Goal: Transaction & Acquisition: Subscribe to service/newsletter

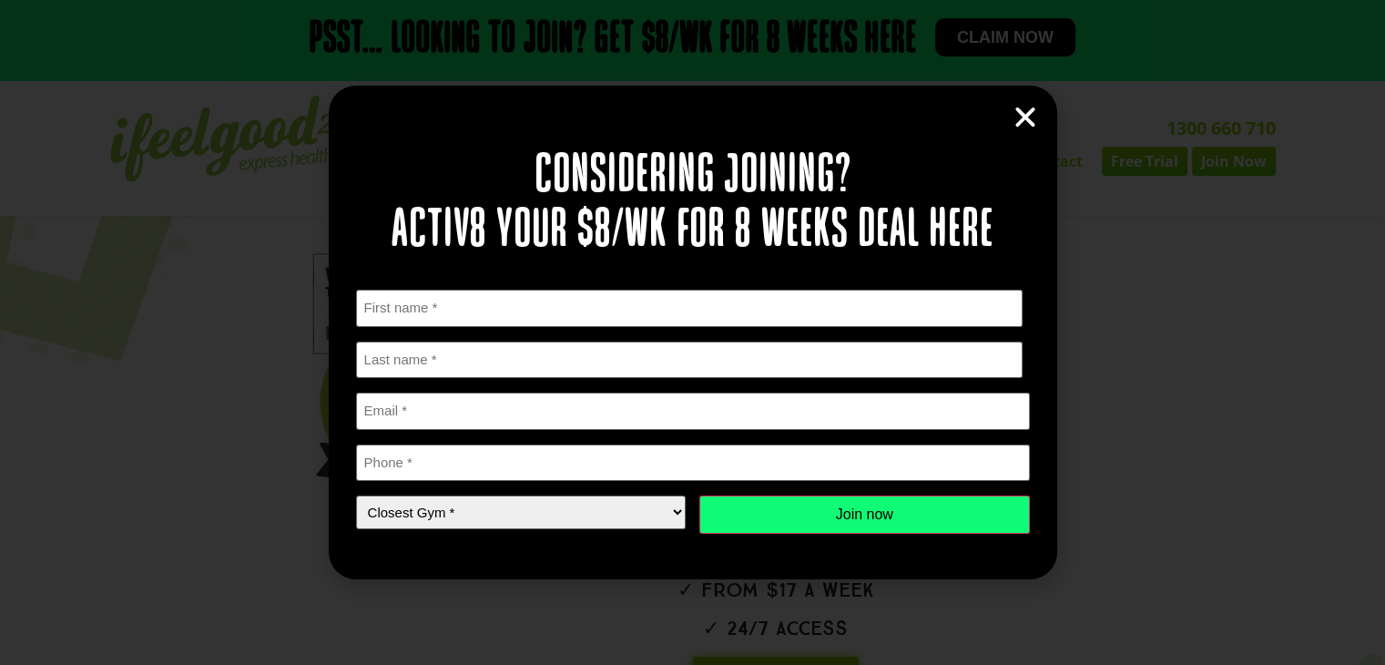
click at [1024, 111] on icon "Close" at bounding box center [1024, 117] width 27 height 27
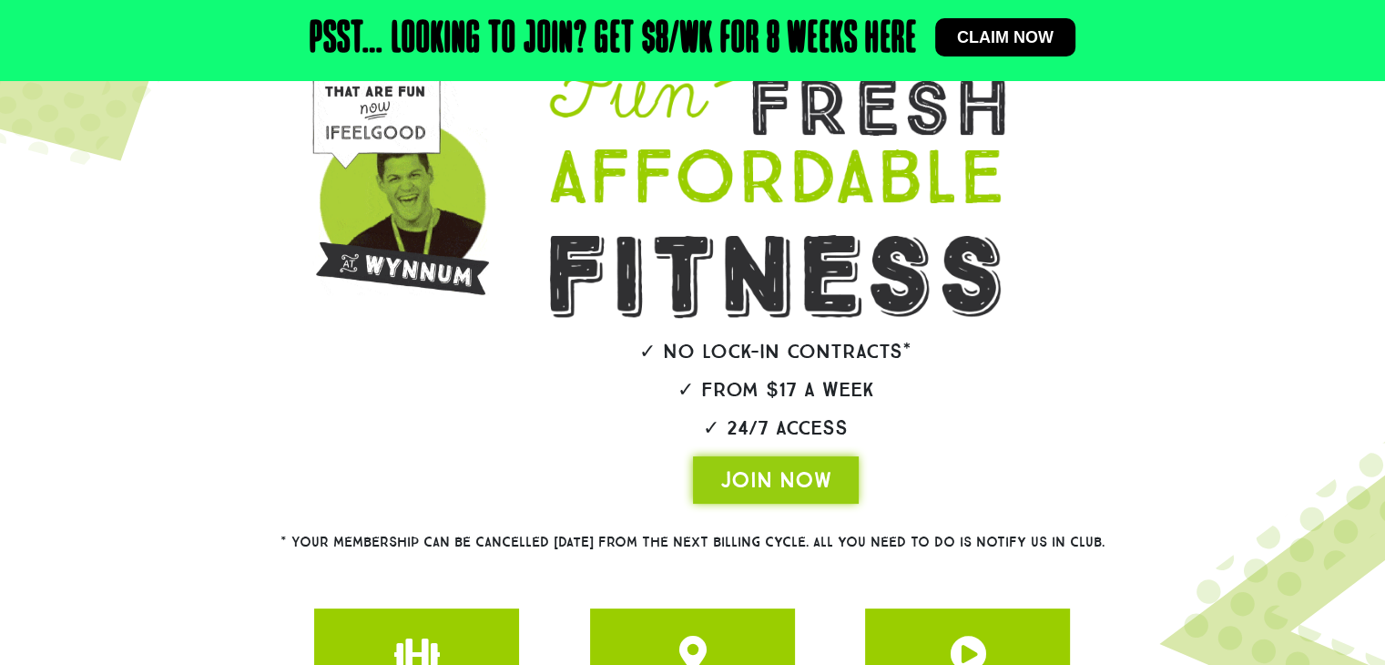
scroll to position [5, 0]
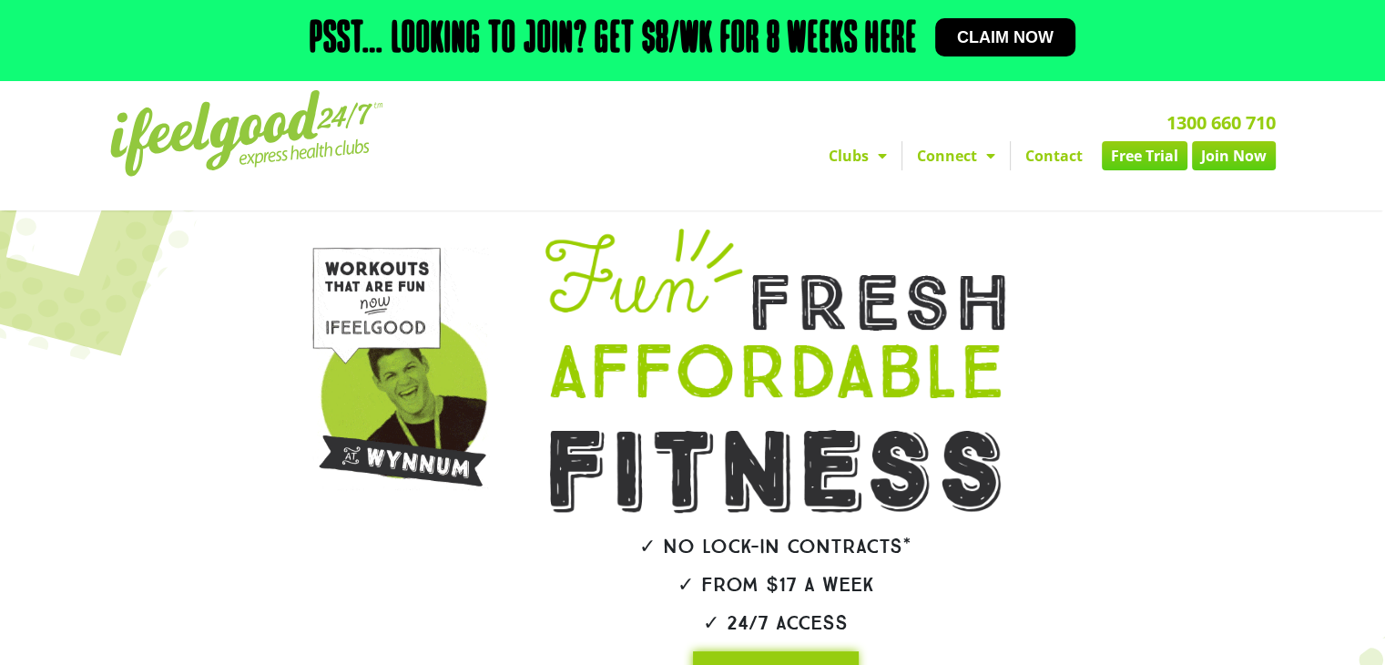
click at [1136, 161] on link "Free Trial" at bounding box center [1145, 155] width 86 height 29
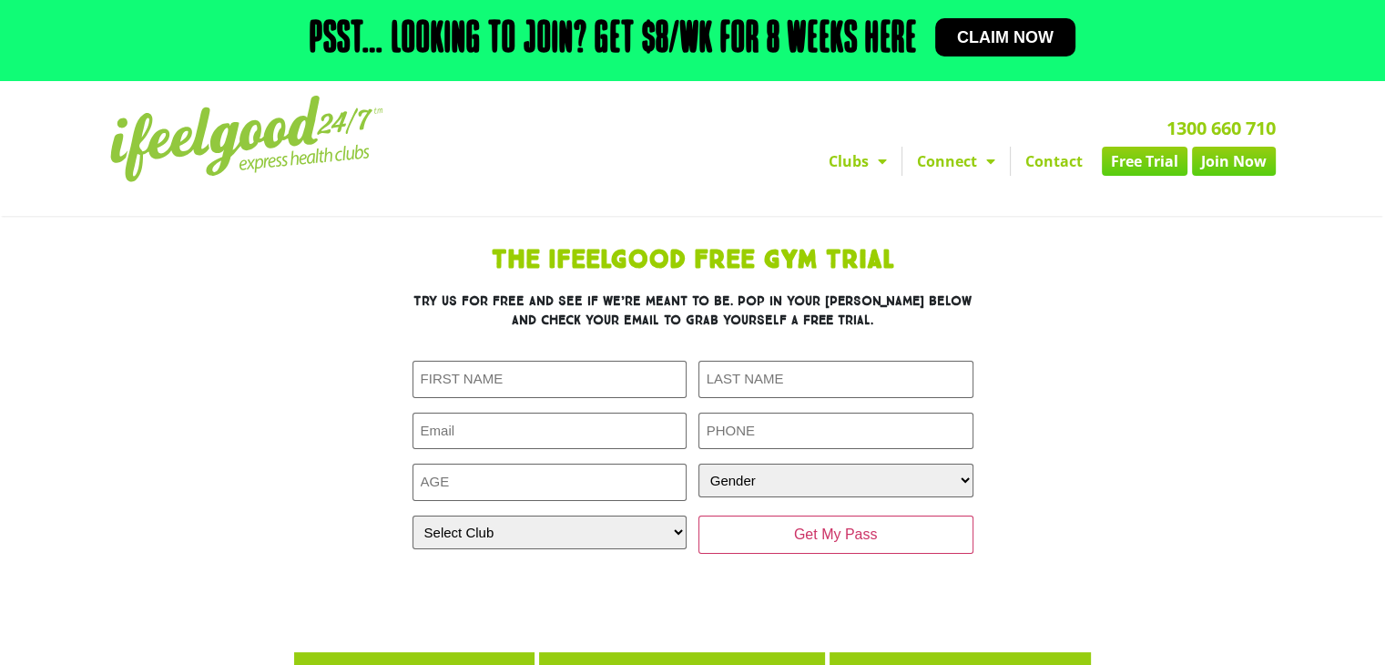
click at [1223, 173] on link "Join Now" at bounding box center [1234, 161] width 84 height 29
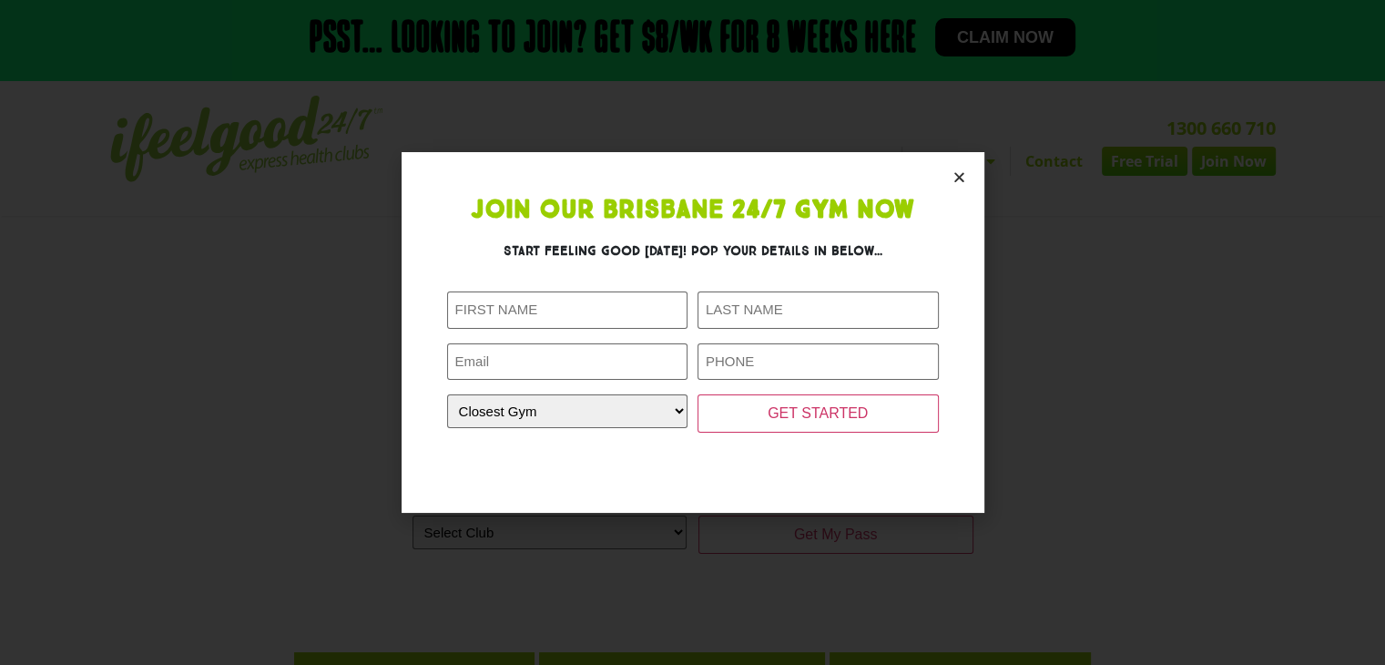
click at [961, 177] on icon "Close" at bounding box center [959, 177] width 14 height 14
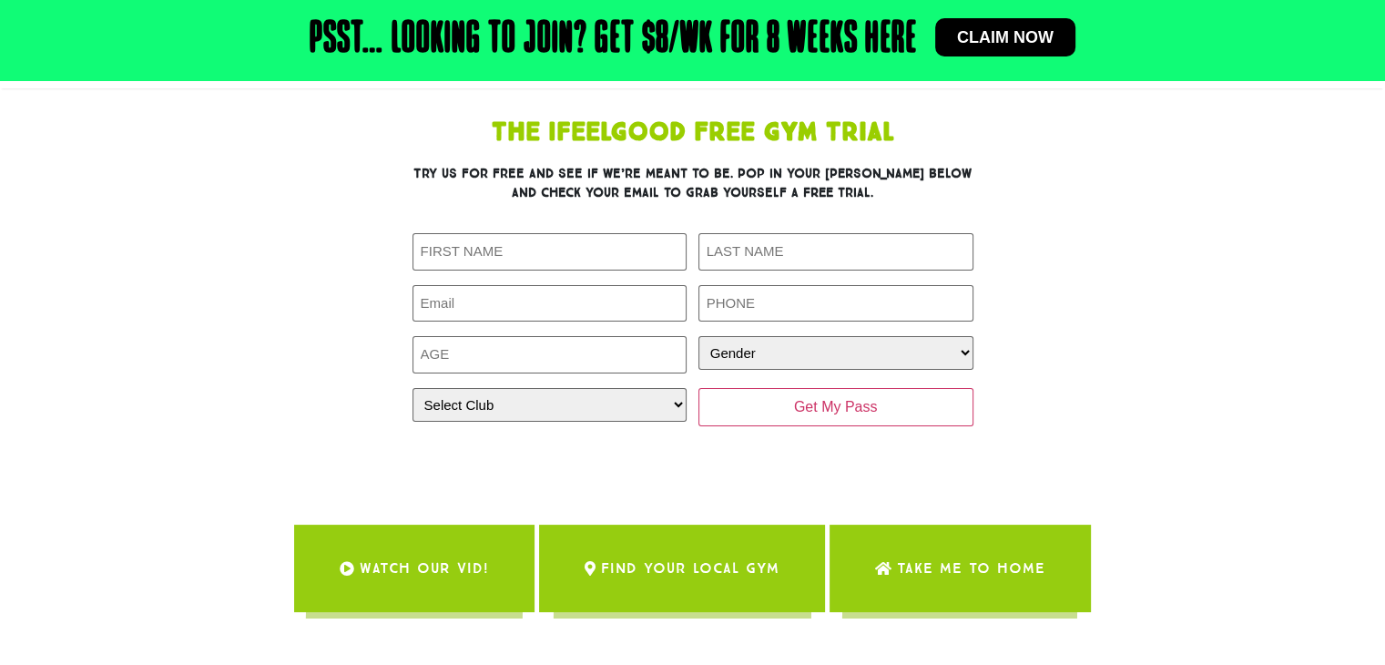
scroll to position [91, 0]
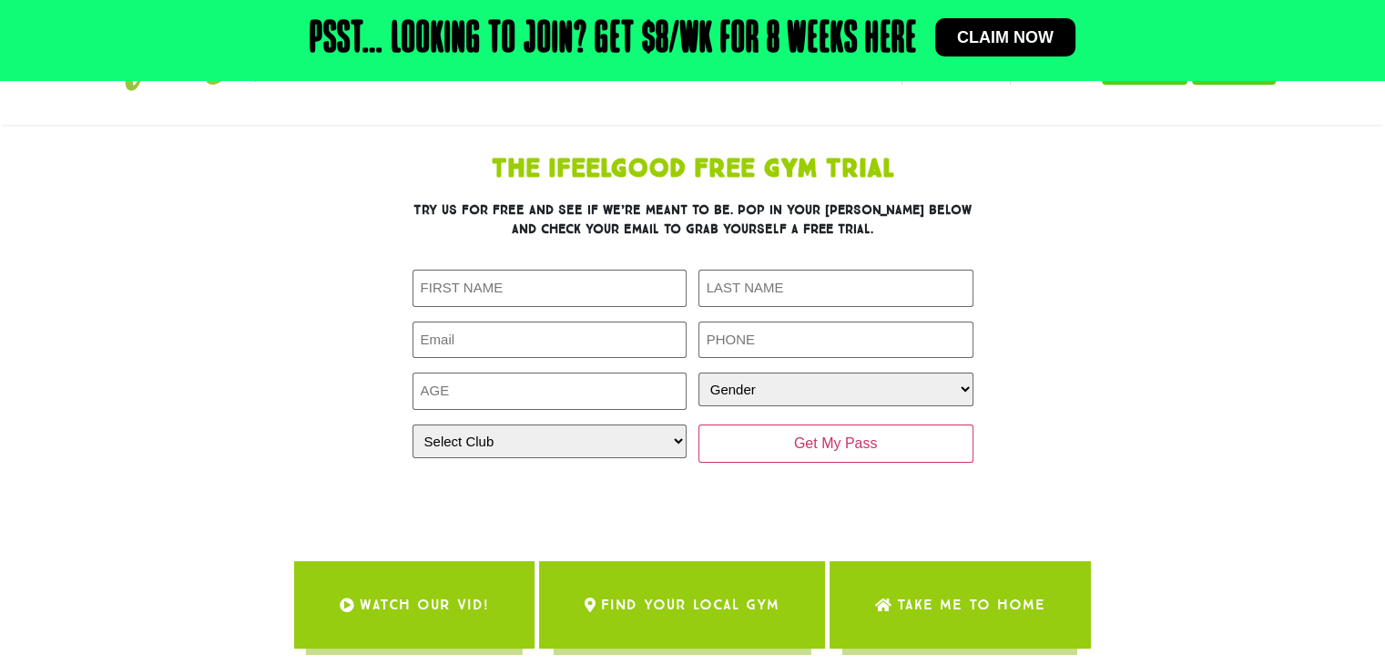
click at [971, 51] on link "Claim now" at bounding box center [1005, 37] width 140 height 38
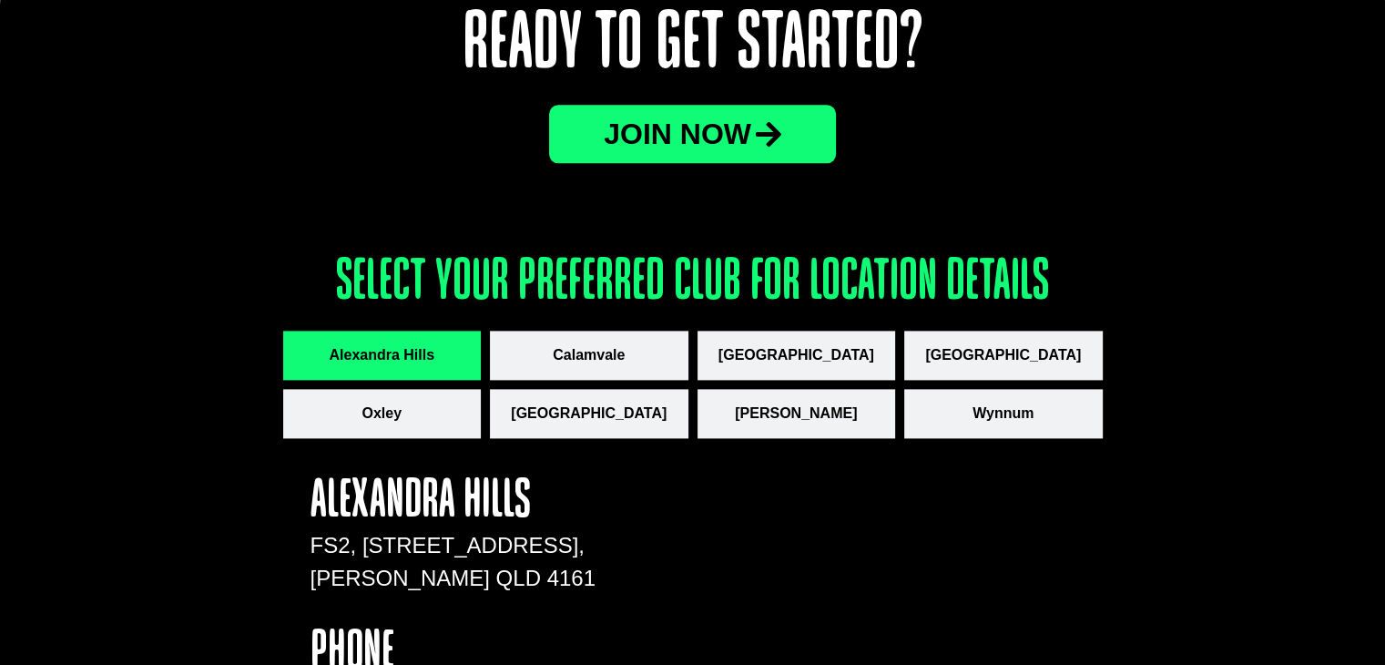
scroll to position [2367, 0]
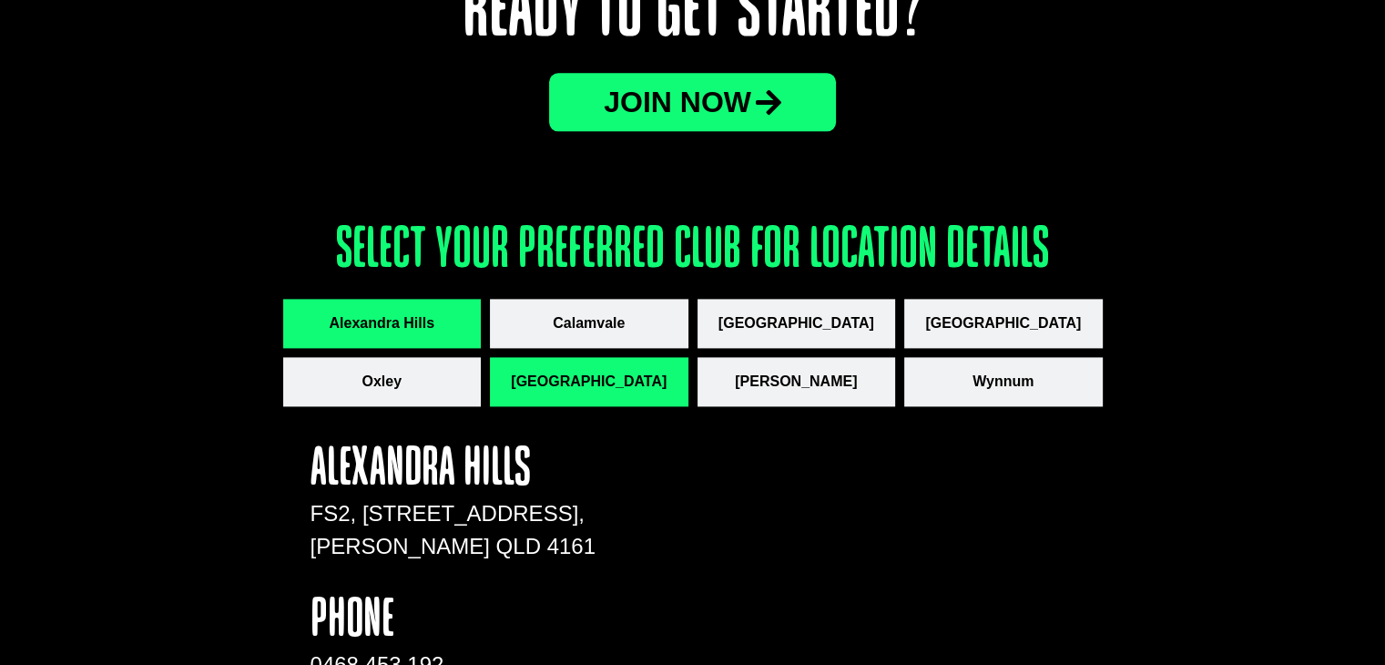
click at [625, 376] on span "[GEOGRAPHIC_DATA]" at bounding box center [589, 382] width 156 height 22
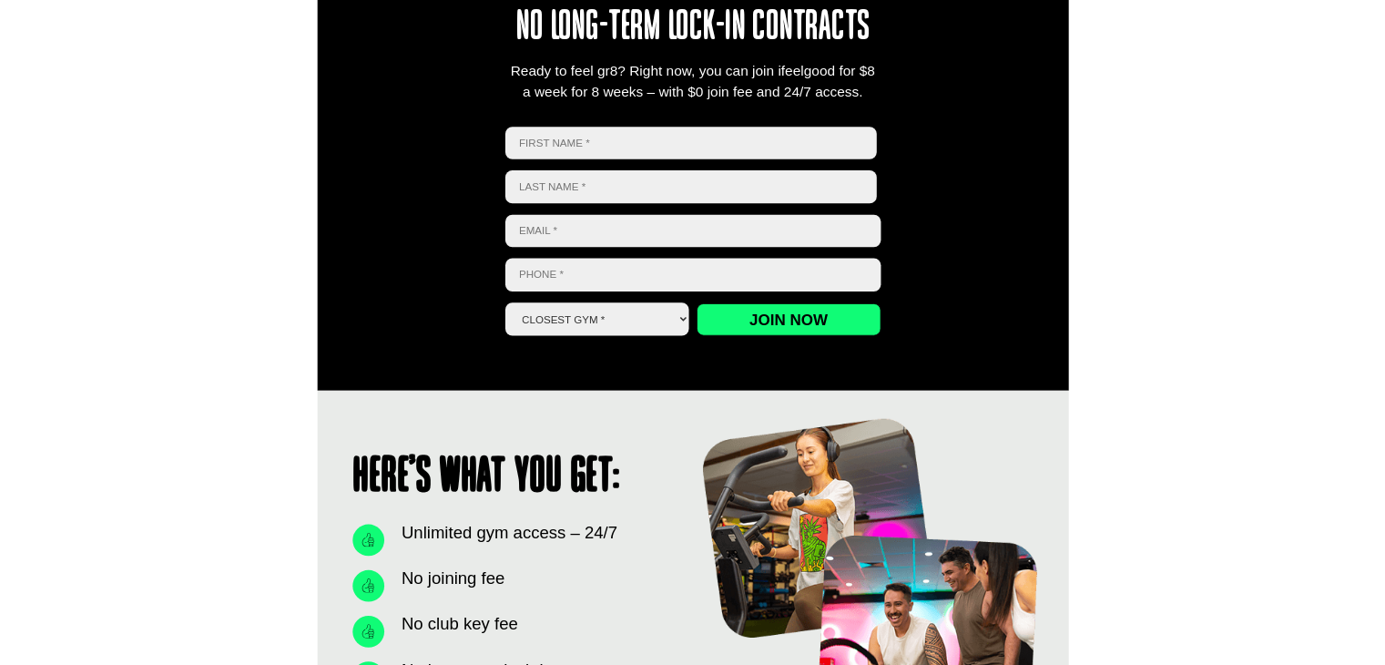
scroll to position [804, 0]
